Goal: Task Accomplishment & Management: Manage account settings

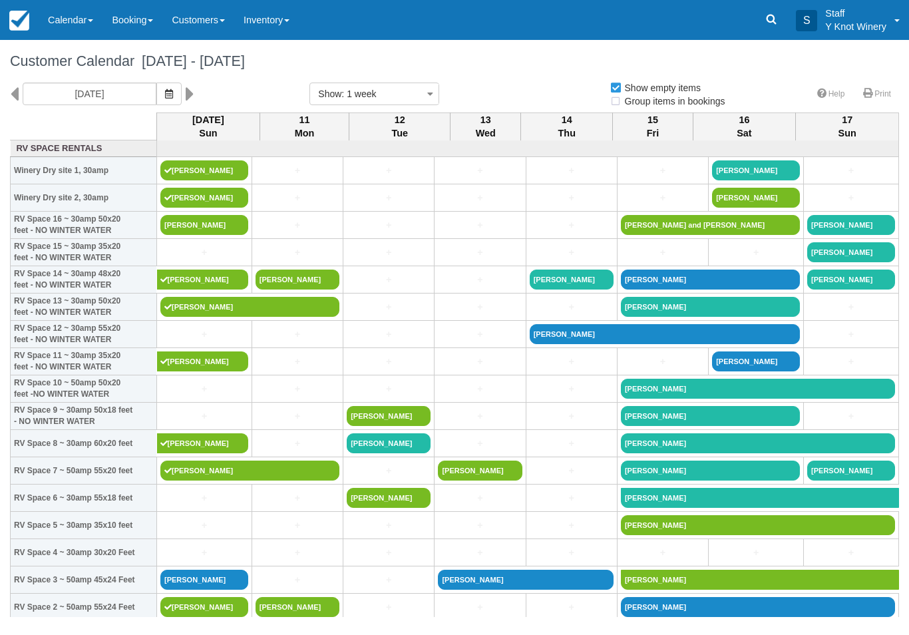
select select
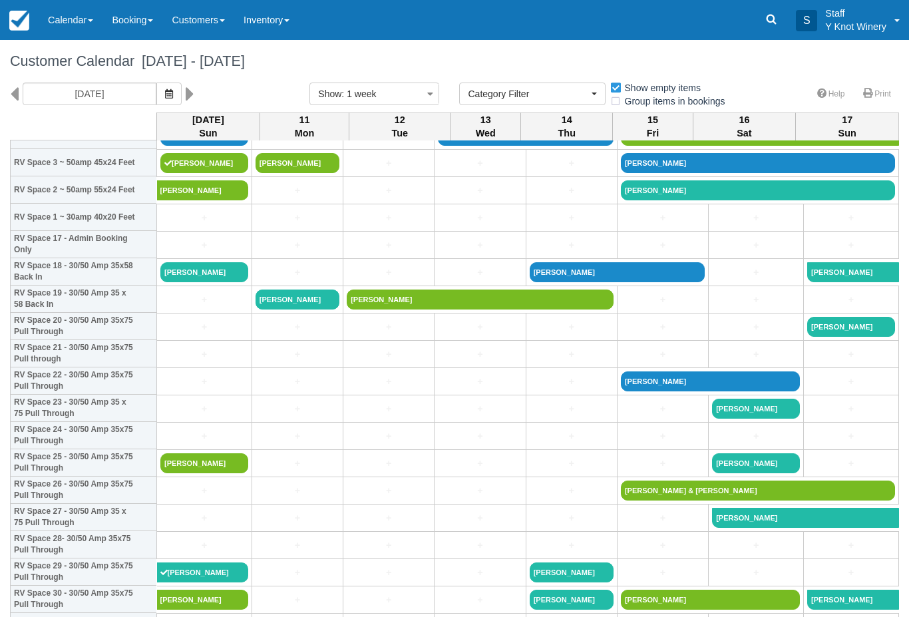
scroll to position [448, 0]
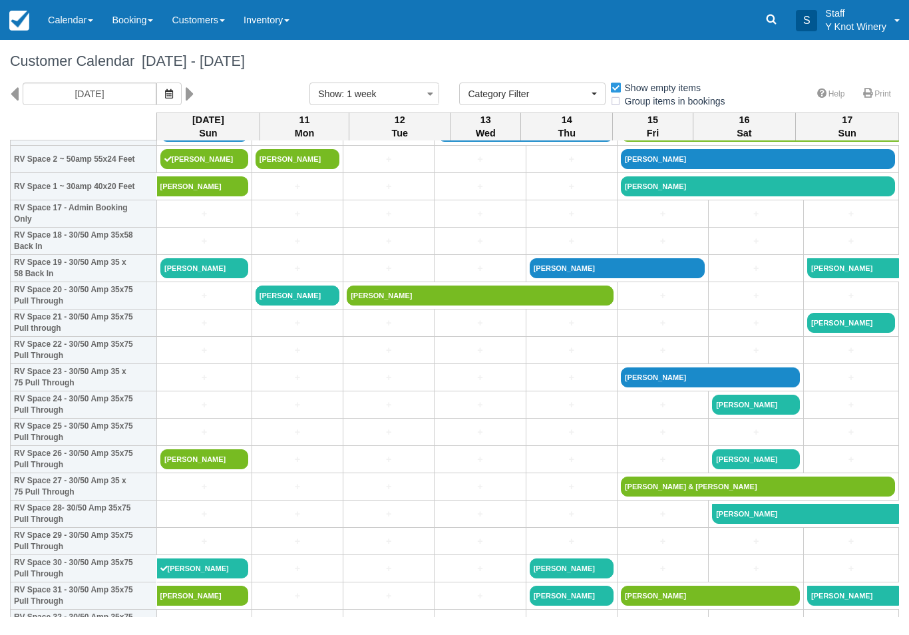
click at [193, 469] on link "[PERSON_NAME]" at bounding box center [204, 459] width 88 height 20
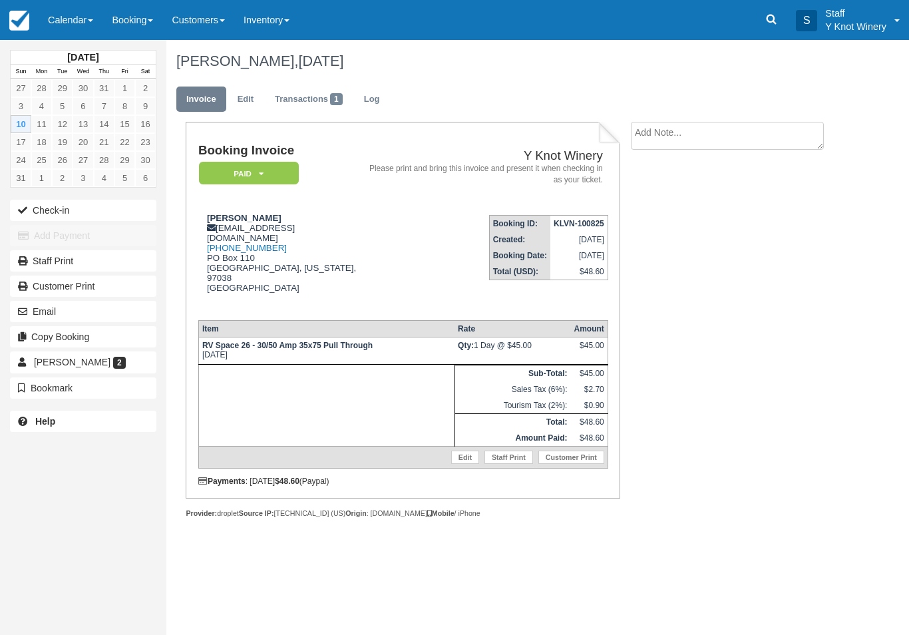
click at [69, 3] on link "Calendar" at bounding box center [71, 20] width 64 height 40
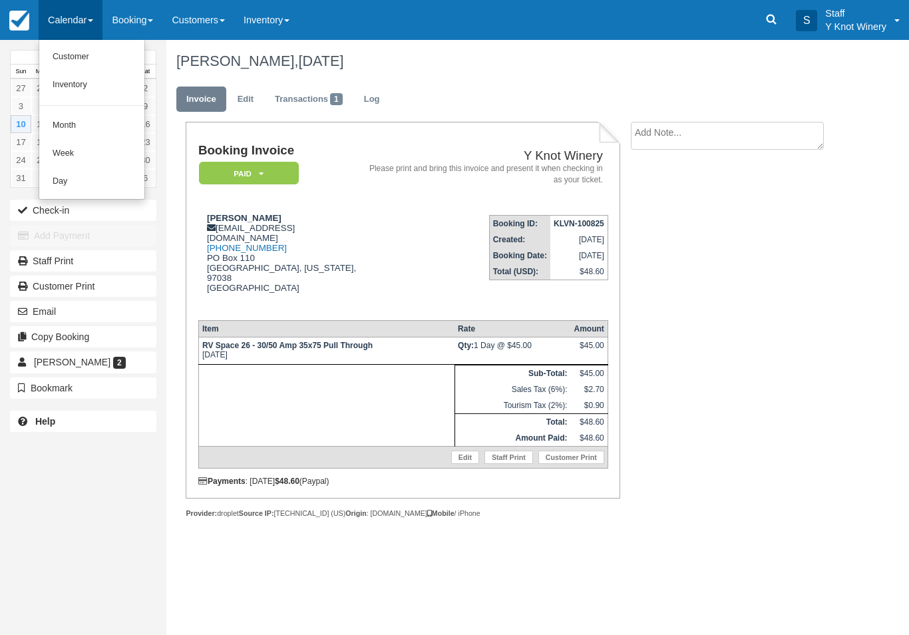
click at [68, 53] on link "Customer" at bounding box center [91, 57] width 105 height 28
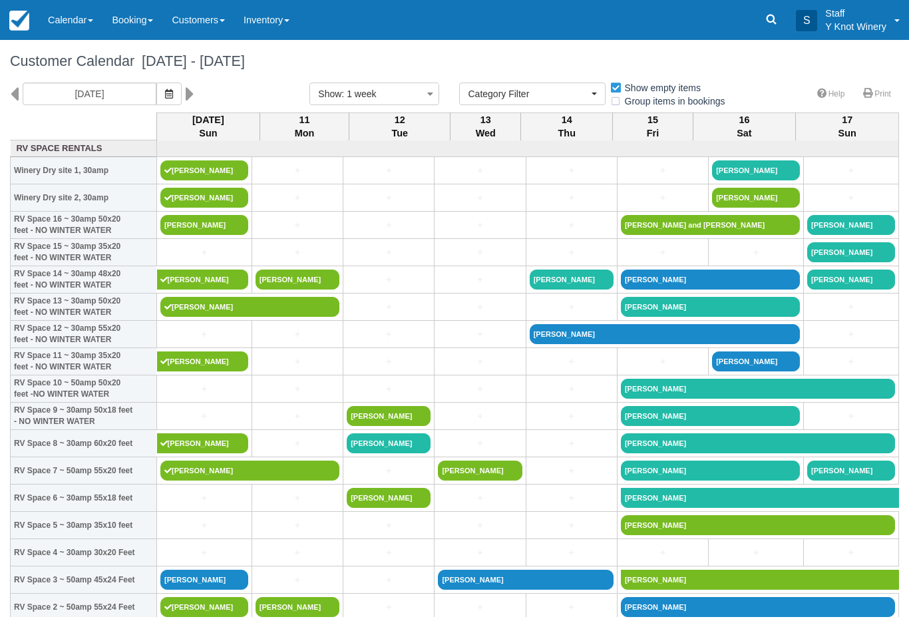
select select
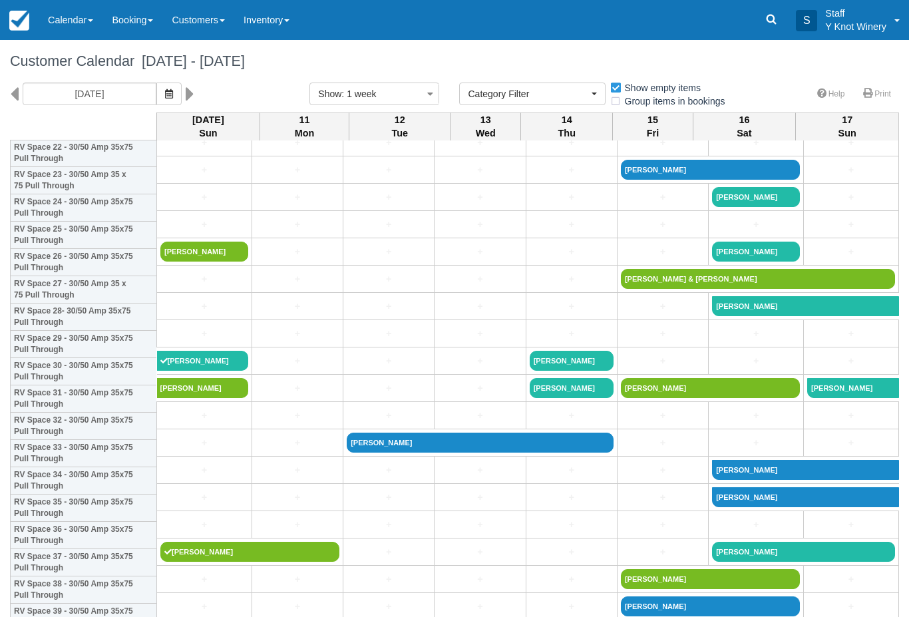
scroll to position [639, 0]
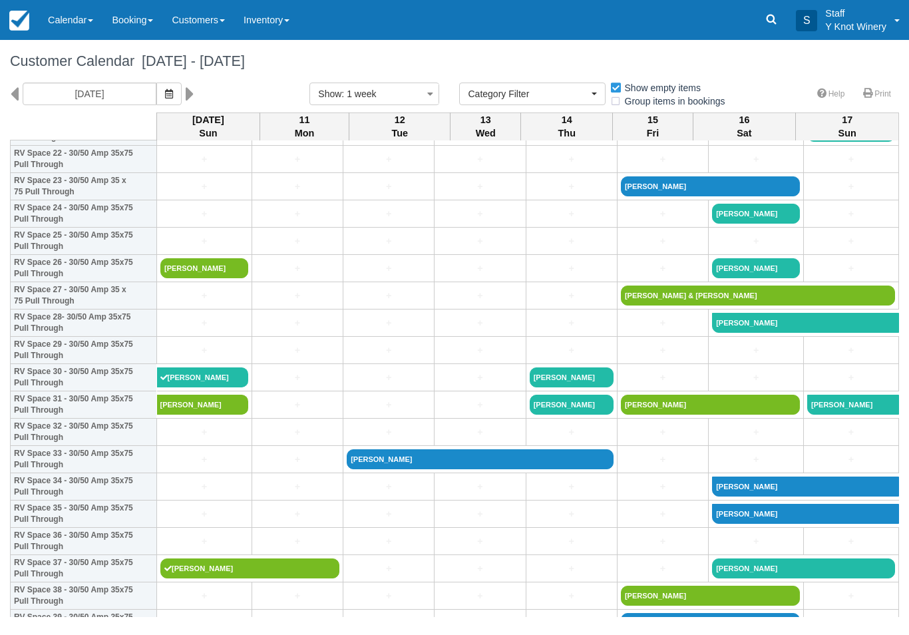
click at [190, 278] on link "[PERSON_NAME]" at bounding box center [204, 268] width 88 height 20
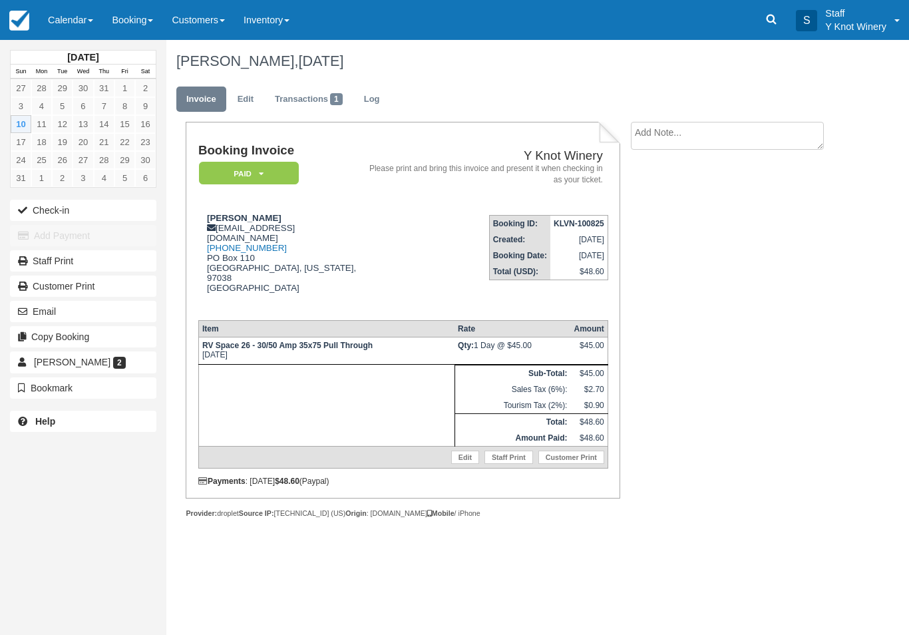
click at [460, 451] on link "Edit" at bounding box center [465, 457] width 28 height 13
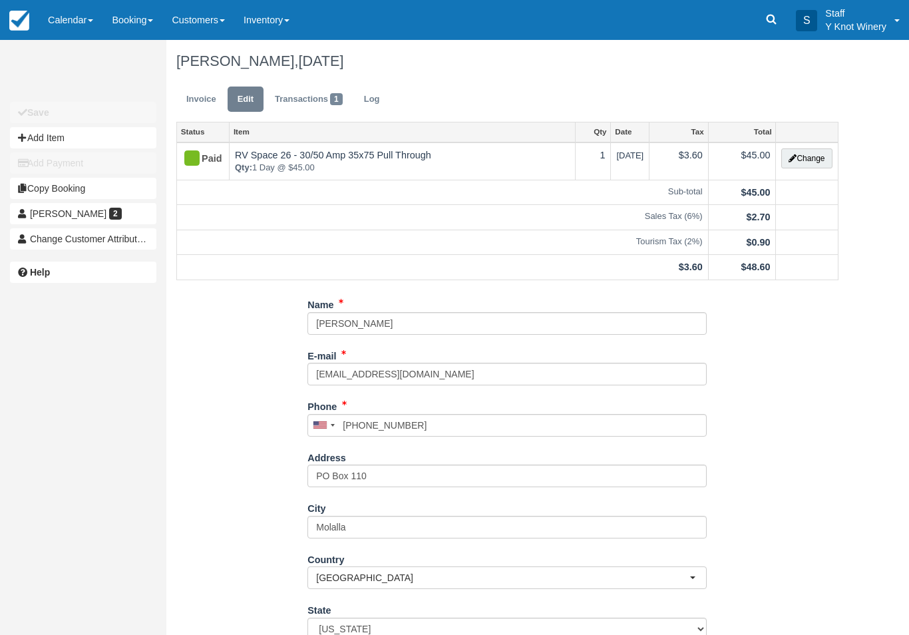
click at [799, 156] on button "Change" at bounding box center [806, 158] width 51 height 20
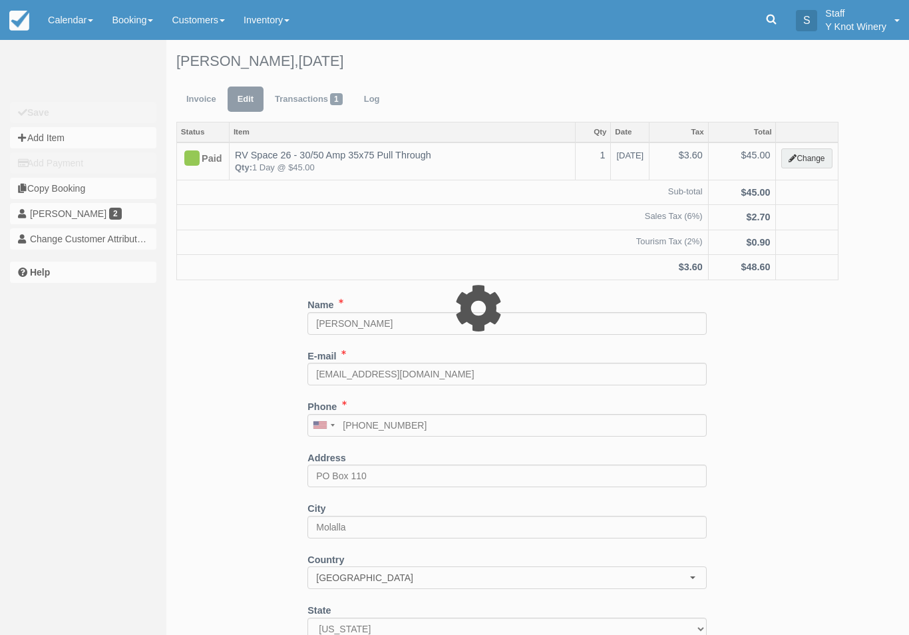
type input "45.00"
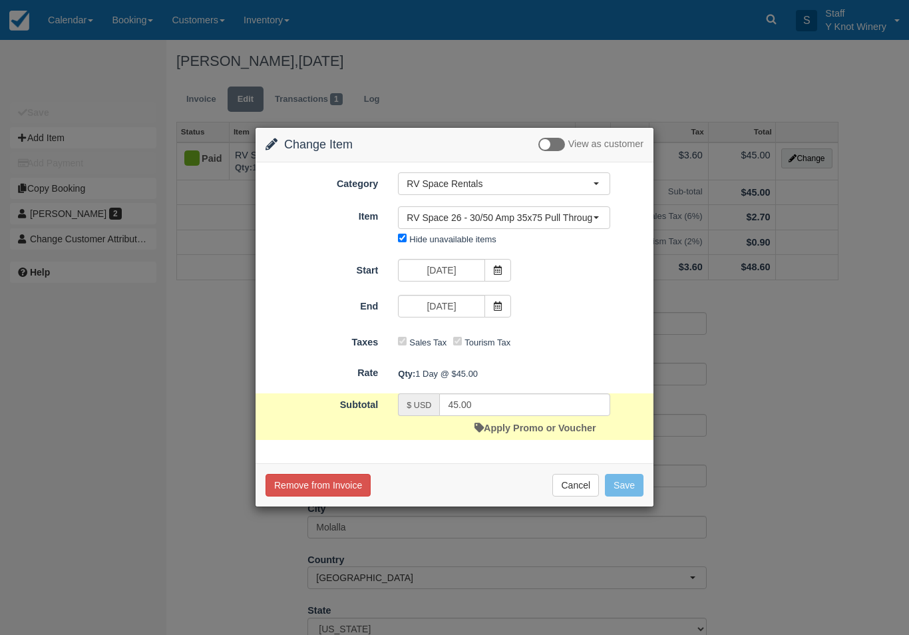
click at [548, 221] on span "RV Space 26 - 30/50 Amp 35x75 Pull Through" at bounding box center [500, 217] width 186 height 13
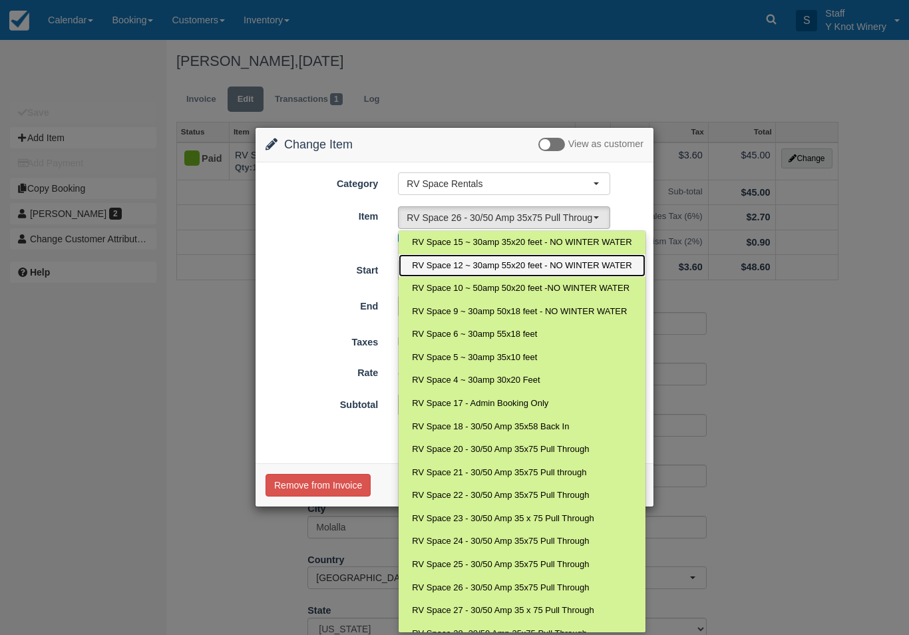
click at [443, 260] on span "RV Space 12 ~ 30amp 55x20 feet - NO WINTER WATER" at bounding box center [522, 266] width 220 height 13
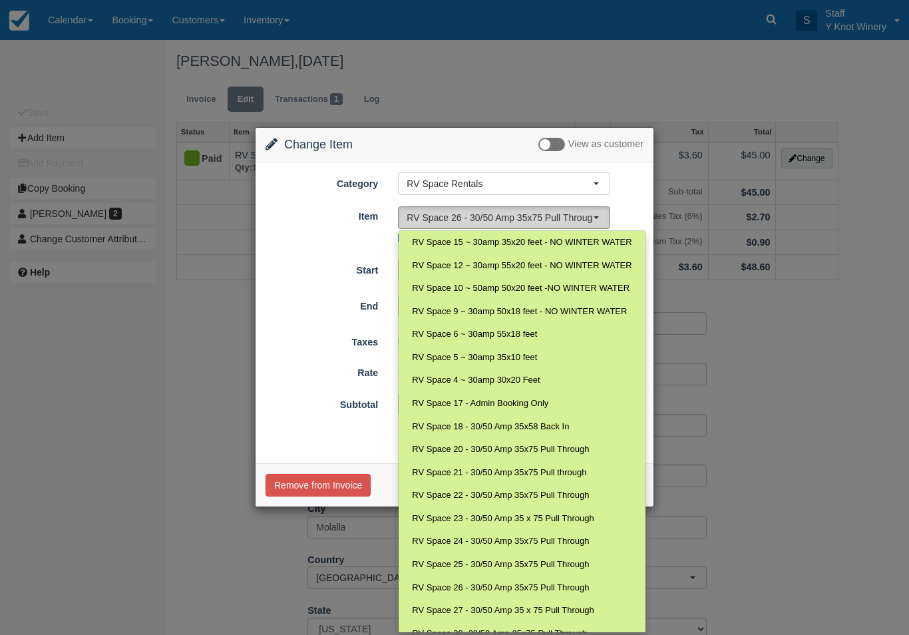
select select "24"
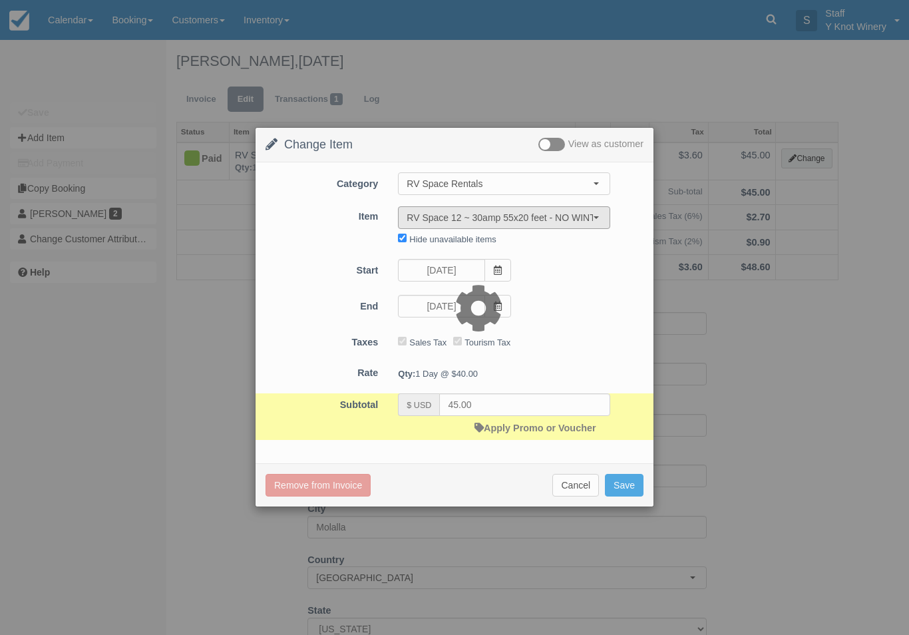
type input "40.00"
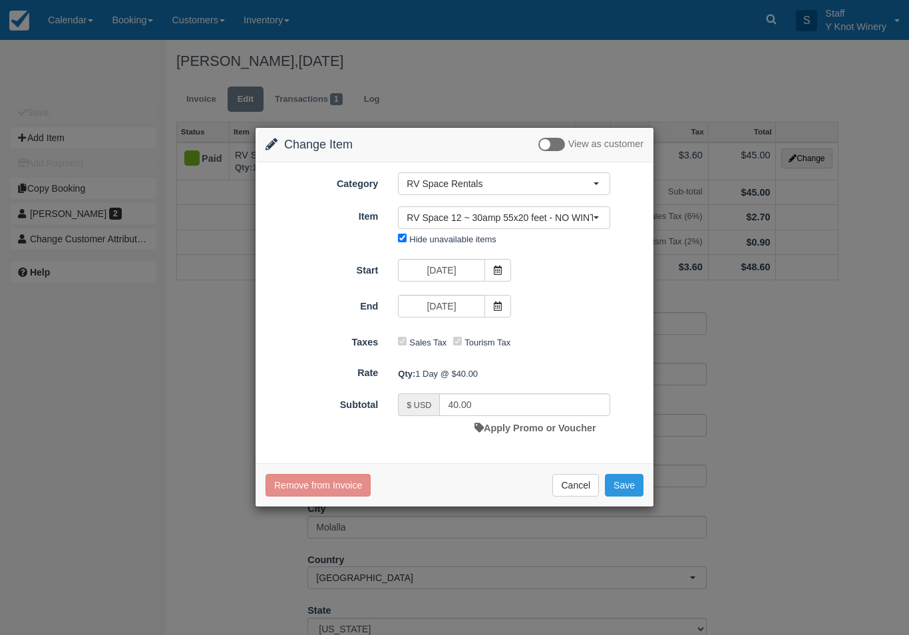
click at [621, 484] on button "Save" at bounding box center [624, 485] width 39 height 23
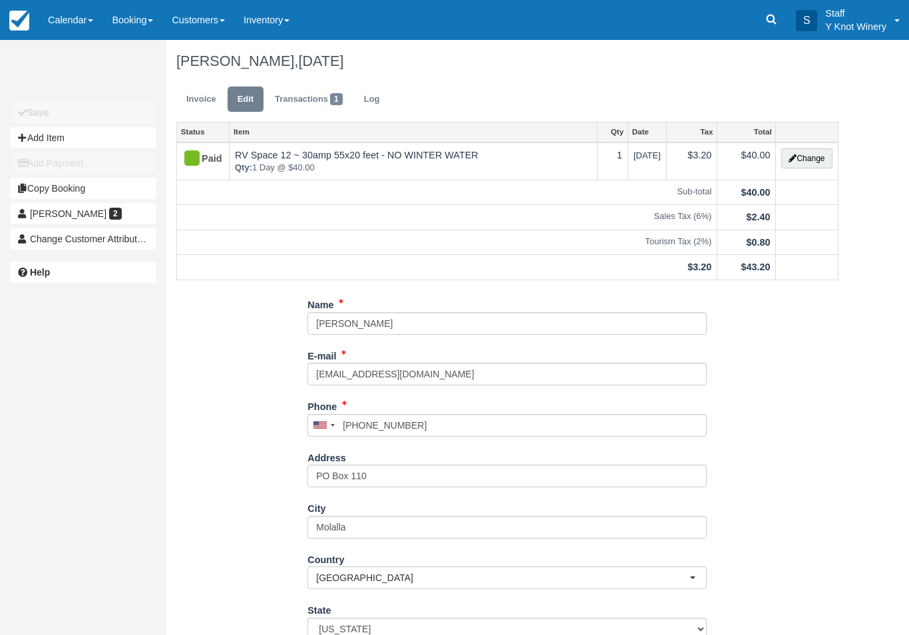
click at [196, 102] on link "Invoice" at bounding box center [201, 100] width 50 height 26
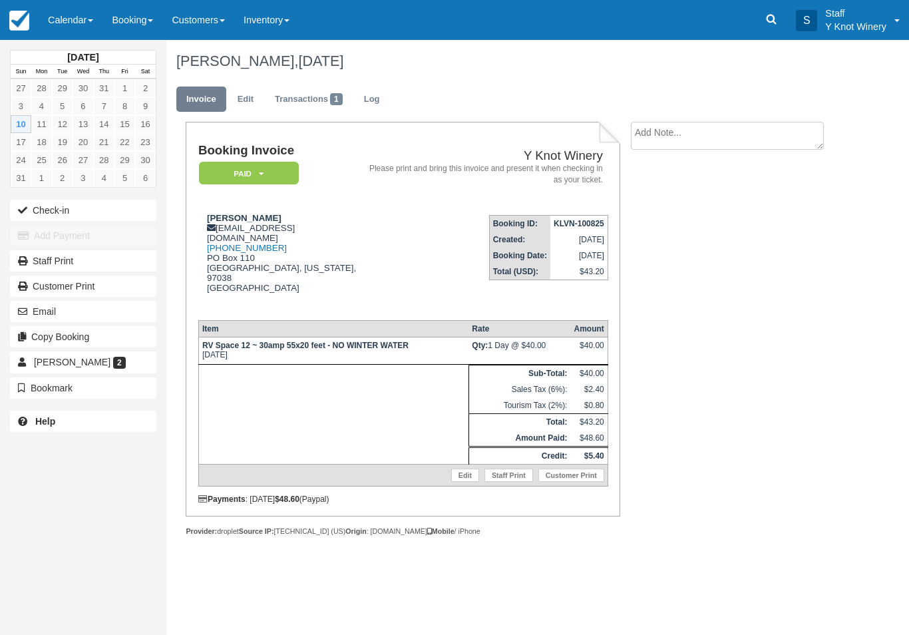
click at [61, 204] on button "Check-in" at bounding box center [83, 210] width 146 height 21
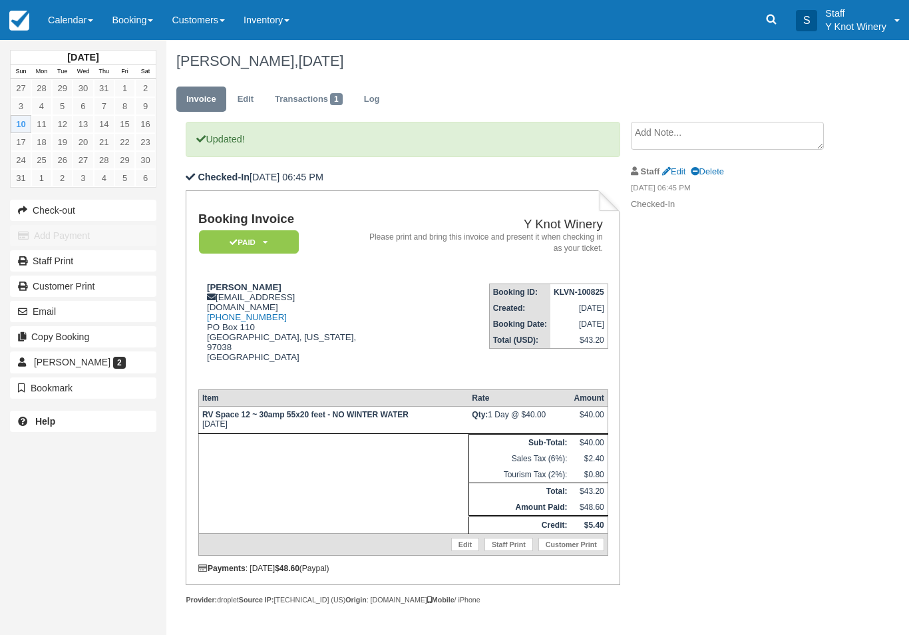
click at [64, 21] on link "Calendar" at bounding box center [71, 20] width 64 height 40
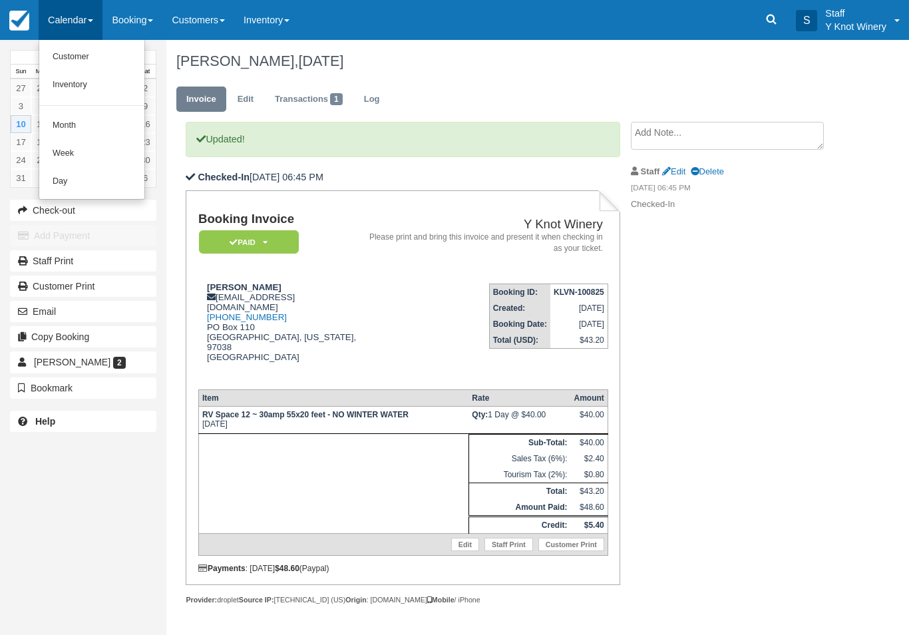
click at [72, 54] on link "Customer" at bounding box center [91, 57] width 105 height 28
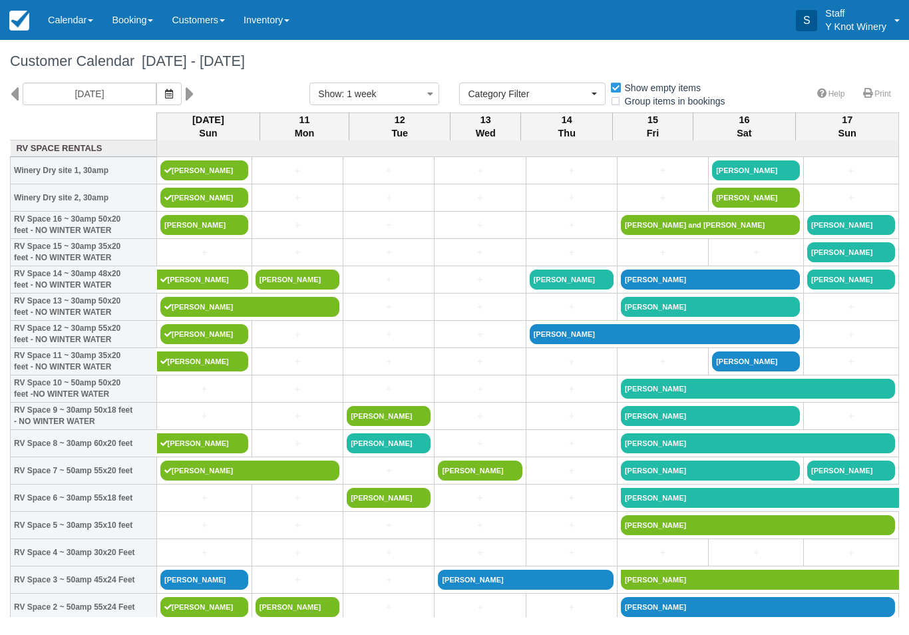
select select
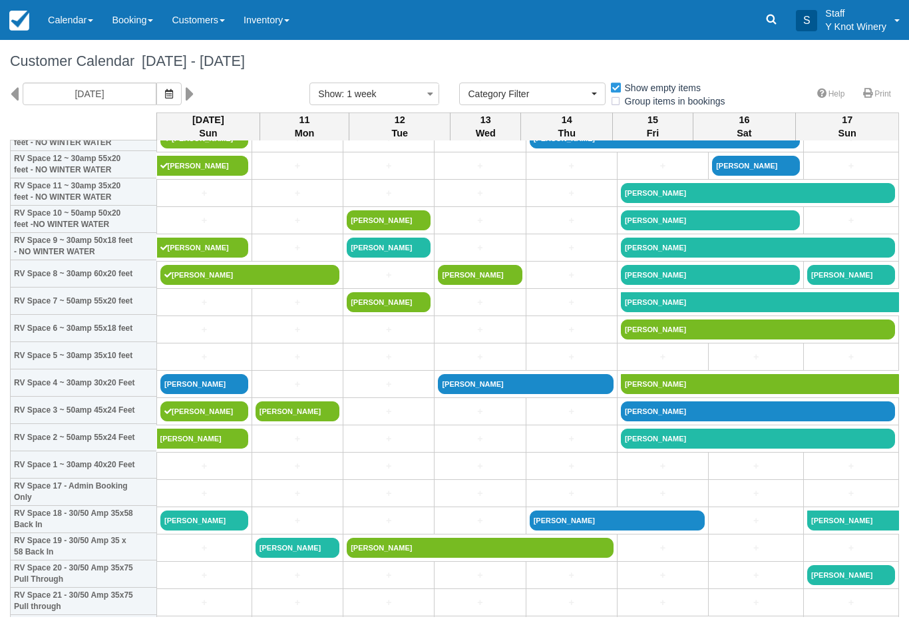
scroll to position [201, 0]
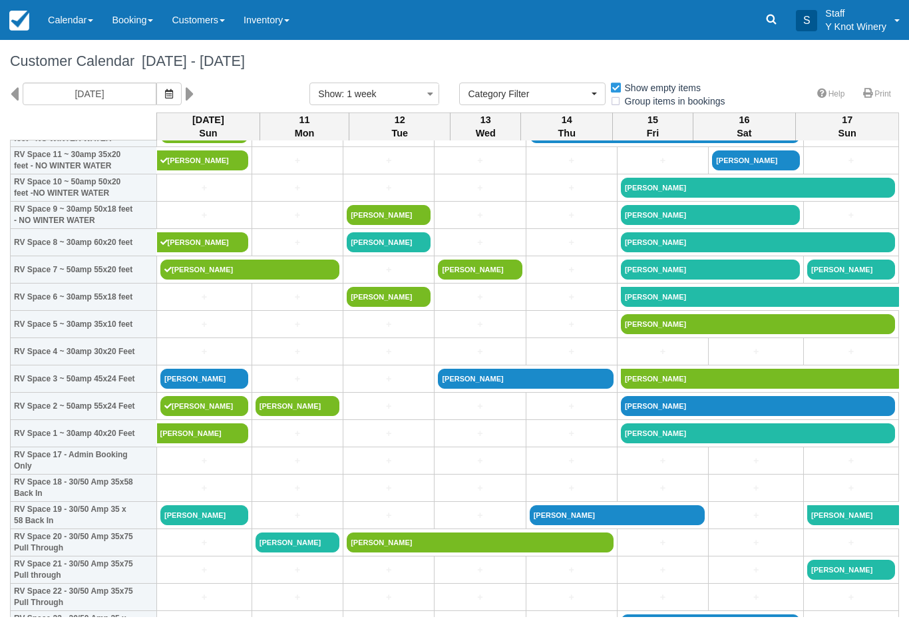
click at [200, 443] on link "Daryl Sutcliffe" at bounding box center [202, 433] width 91 height 20
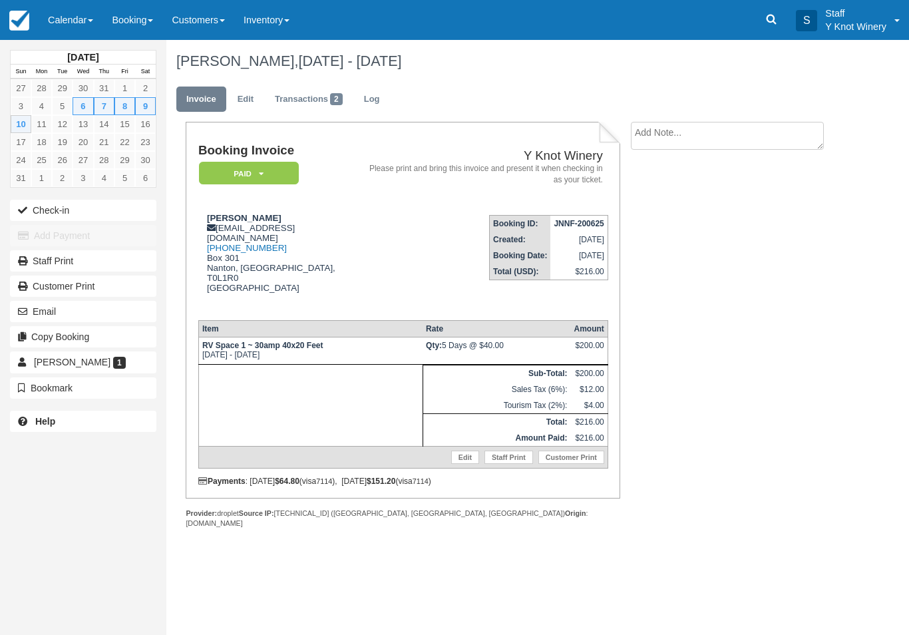
click at [69, 30] on link "Calendar" at bounding box center [71, 20] width 64 height 40
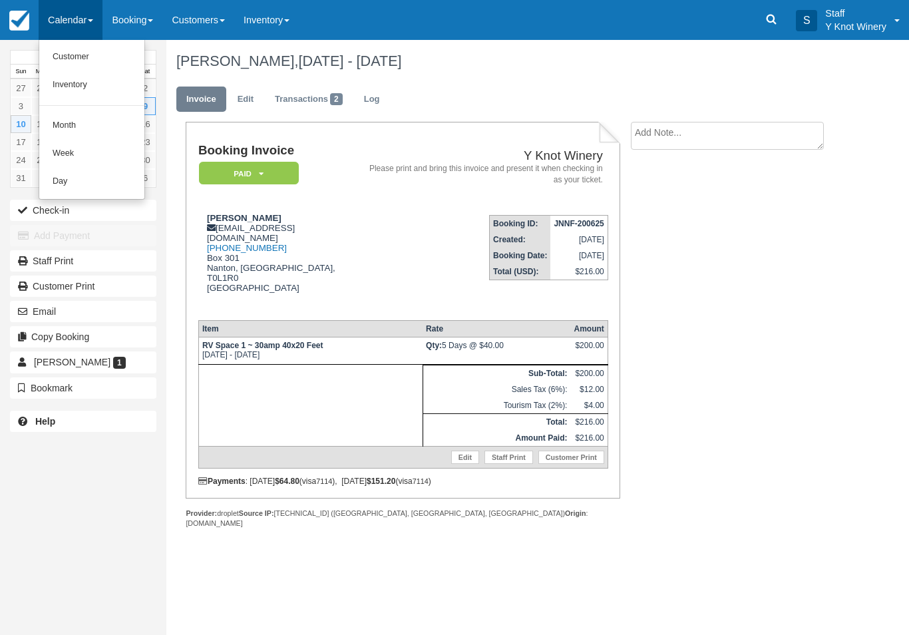
click at [68, 57] on link "Customer" at bounding box center [91, 57] width 105 height 28
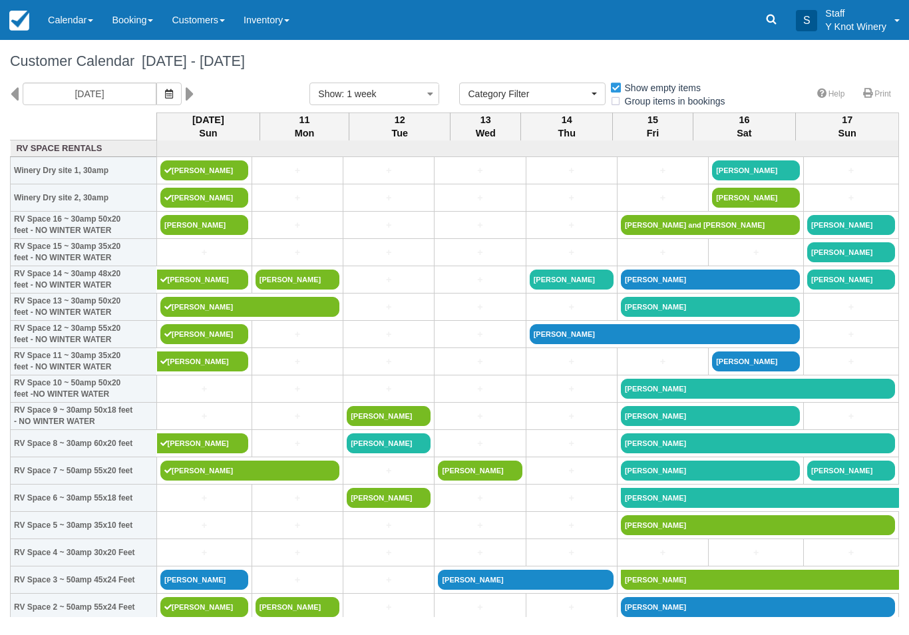
select select
click at [176, 235] on link "[PERSON_NAME]" at bounding box center [204, 225] width 88 height 20
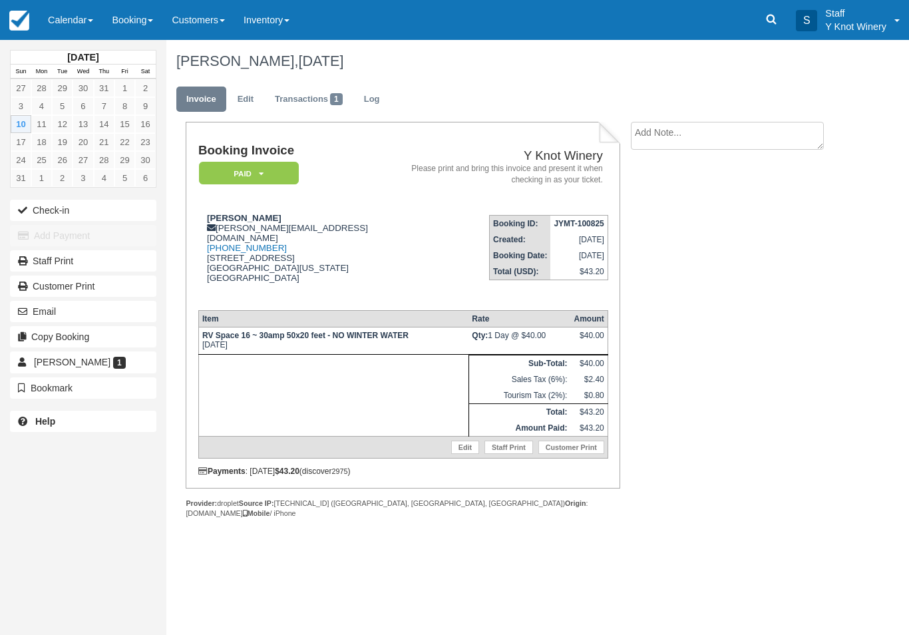
click at [52, 213] on button "Check-in" at bounding box center [83, 210] width 146 height 21
